Goal: Information Seeking & Learning: Learn about a topic

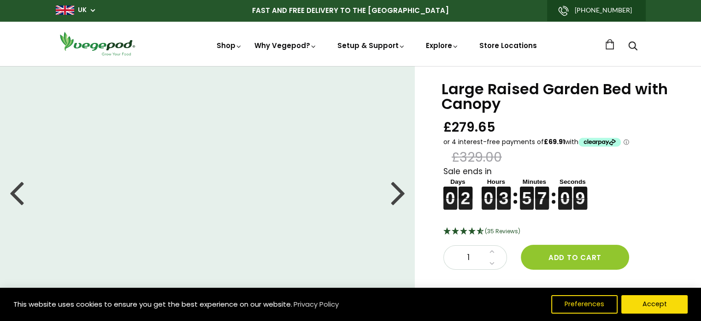
click at [402, 193] on div at bounding box center [398, 192] width 15 height 42
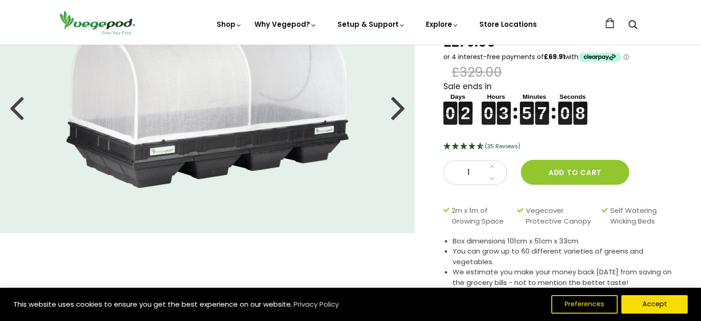
scroll to position [87, 0]
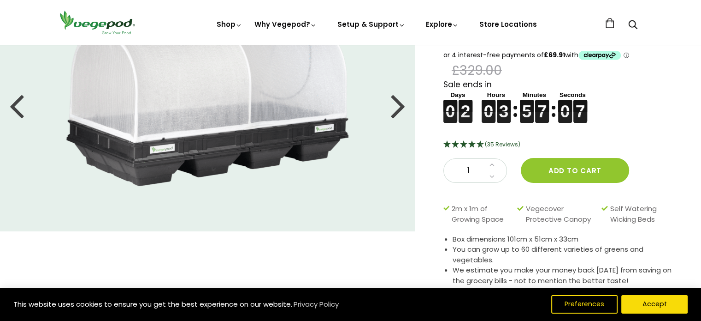
click at [404, 116] on div at bounding box center [398, 105] width 15 height 42
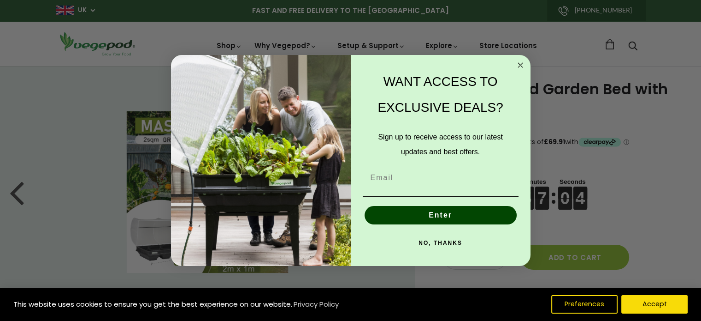
scroll to position [6, 0]
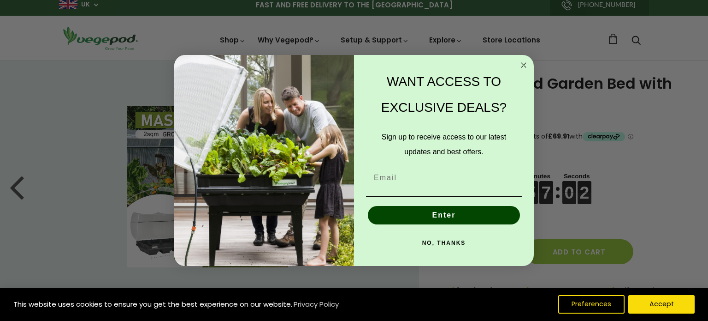
click at [522, 63] on circle "Close dialog" at bounding box center [524, 65] width 11 height 11
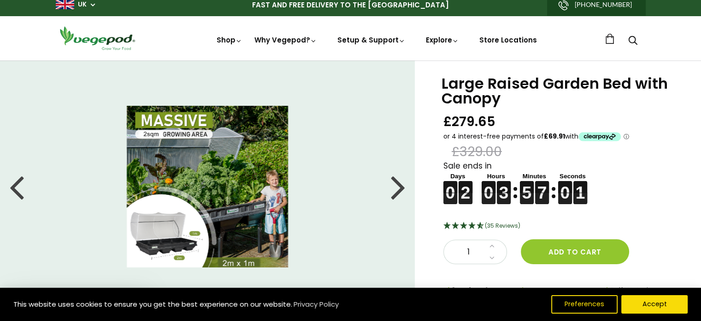
click at [404, 187] on div at bounding box center [398, 187] width 15 height 42
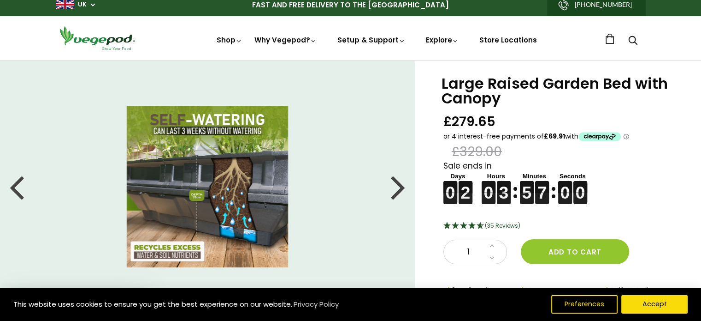
click at [401, 187] on div at bounding box center [398, 187] width 15 height 42
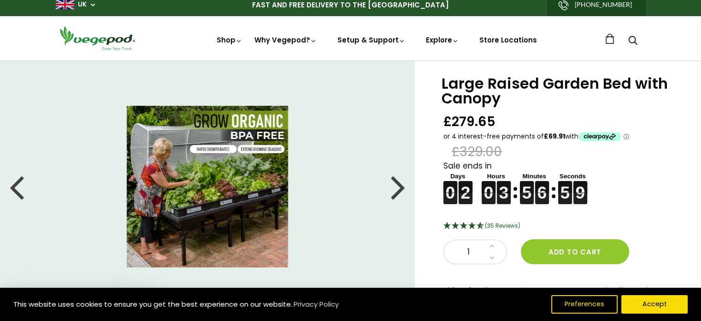
click at [399, 187] on div at bounding box center [398, 187] width 15 height 42
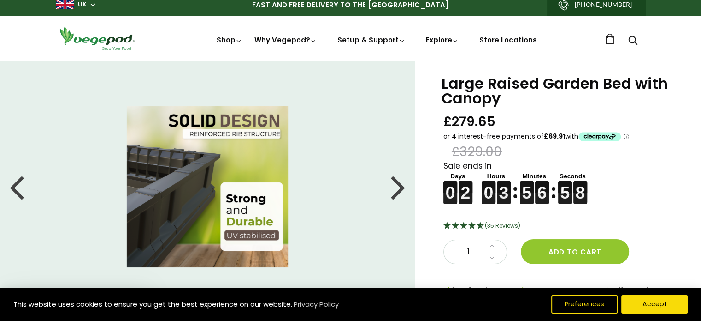
click at [399, 187] on div at bounding box center [398, 187] width 15 height 42
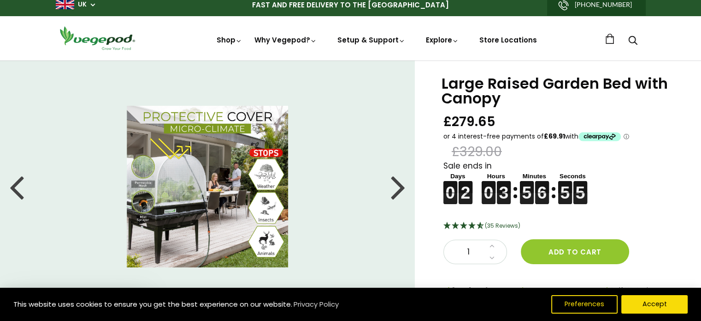
click at [399, 187] on div at bounding box center [398, 187] width 15 height 42
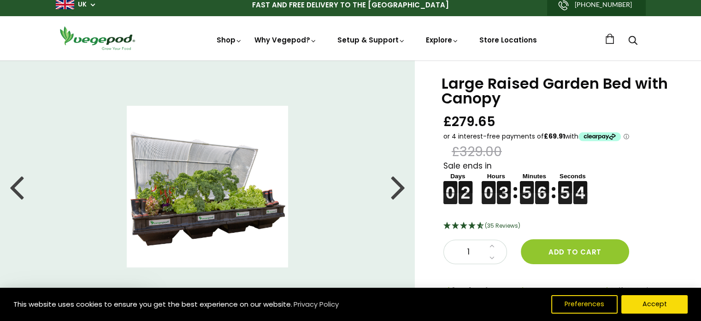
click at [399, 187] on div at bounding box center [398, 187] width 15 height 42
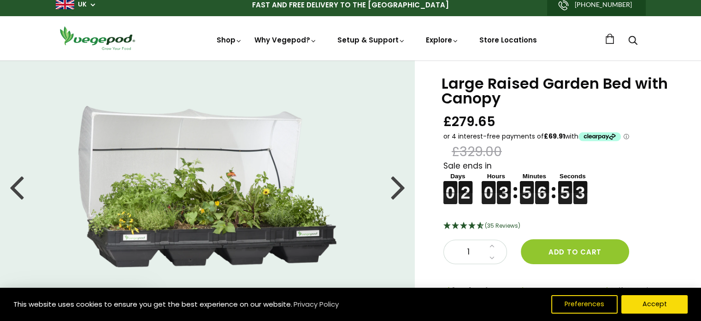
click at [398, 191] on div at bounding box center [398, 187] width 15 height 42
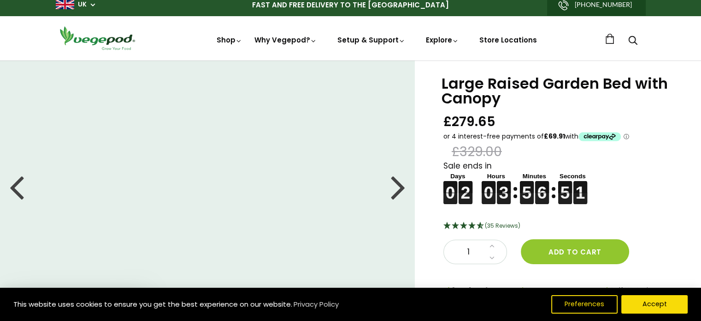
click at [15, 189] on div at bounding box center [16, 187] width 15 height 42
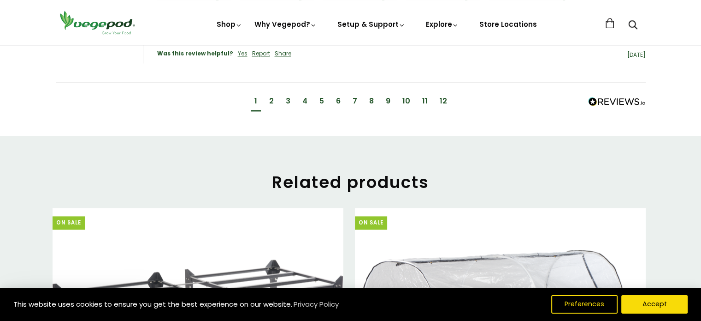
scroll to position [1241, 0]
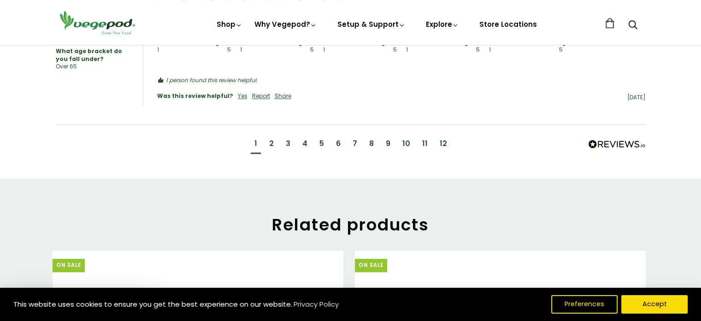
click at [440, 138] on div "12" at bounding box center [443, 143] width 7 height 10
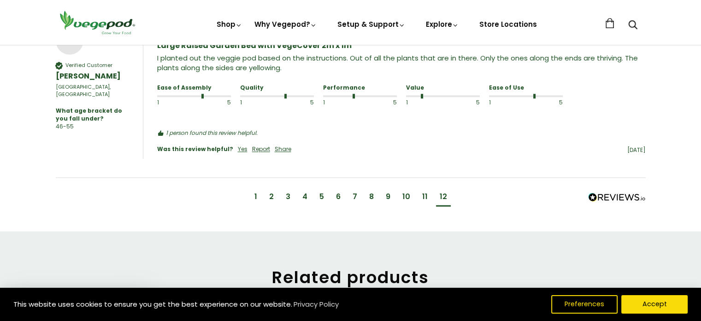
scroll to position [1015, 0]
